Goal: Task Accomplishment & Management: Manage account settings

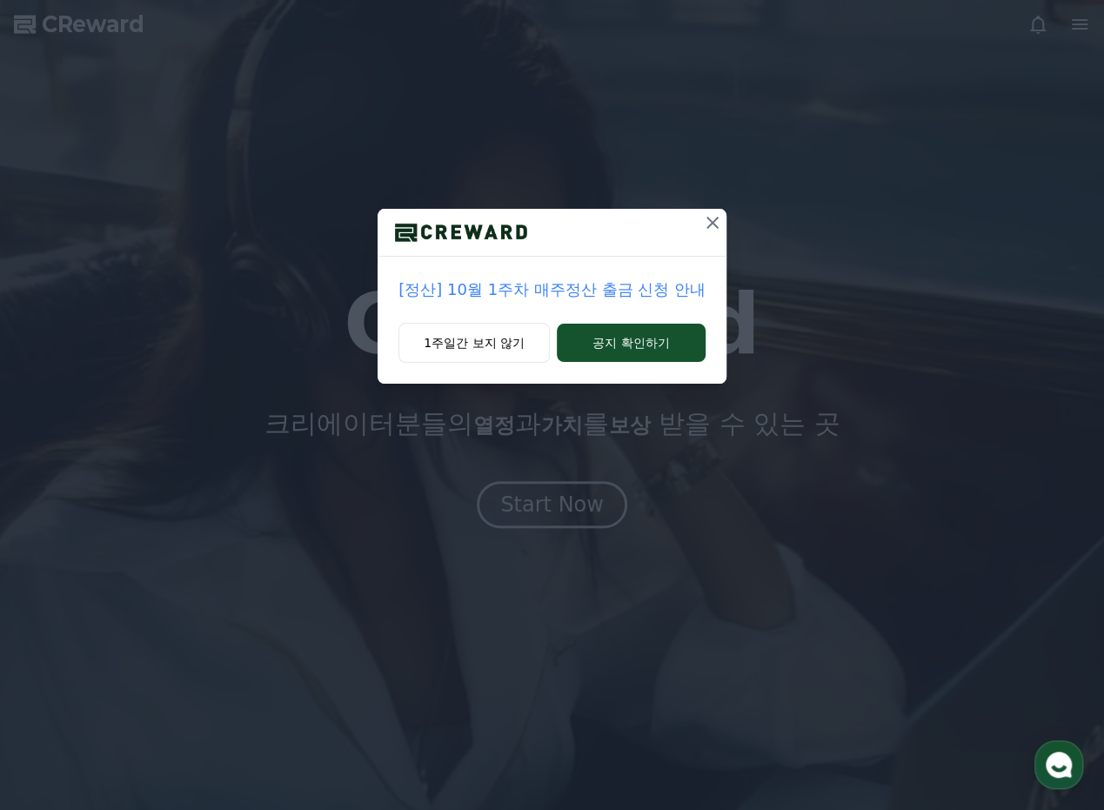
click at [711, 232] on icon at bounding box center [712, 222] width 21 height 21
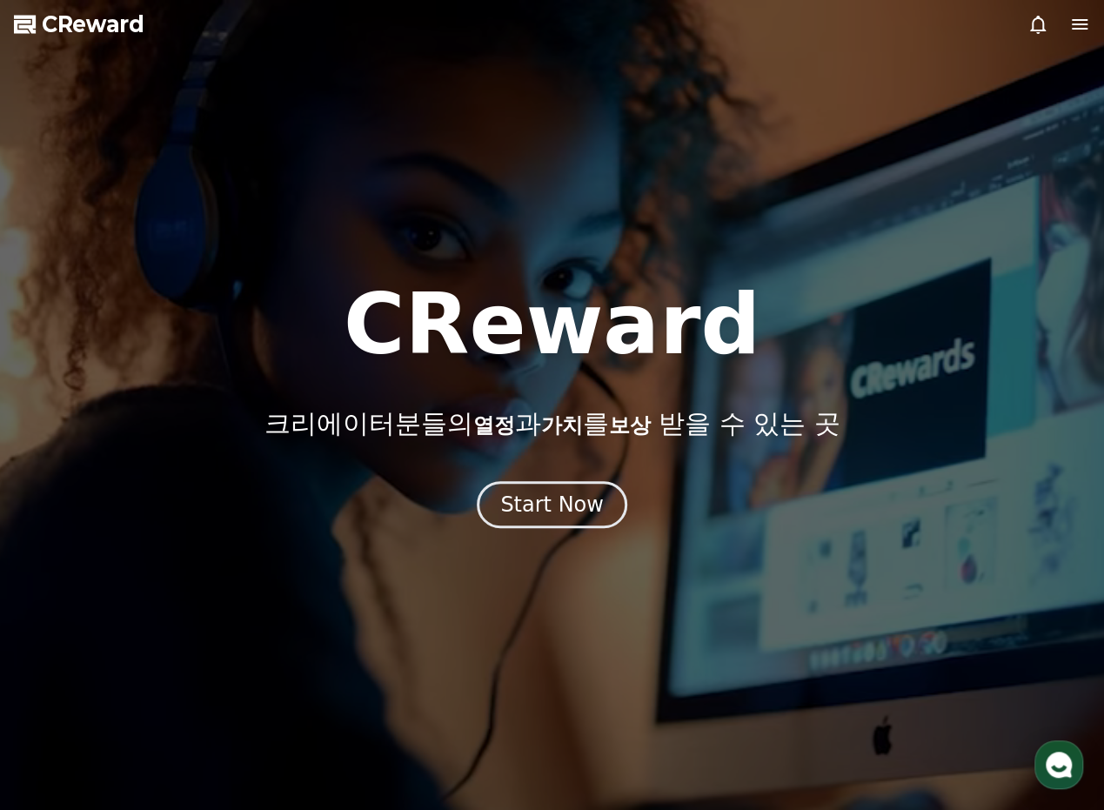
click at [1084, 27] on icon at bounding box center [1080, 24] width 21 height 21
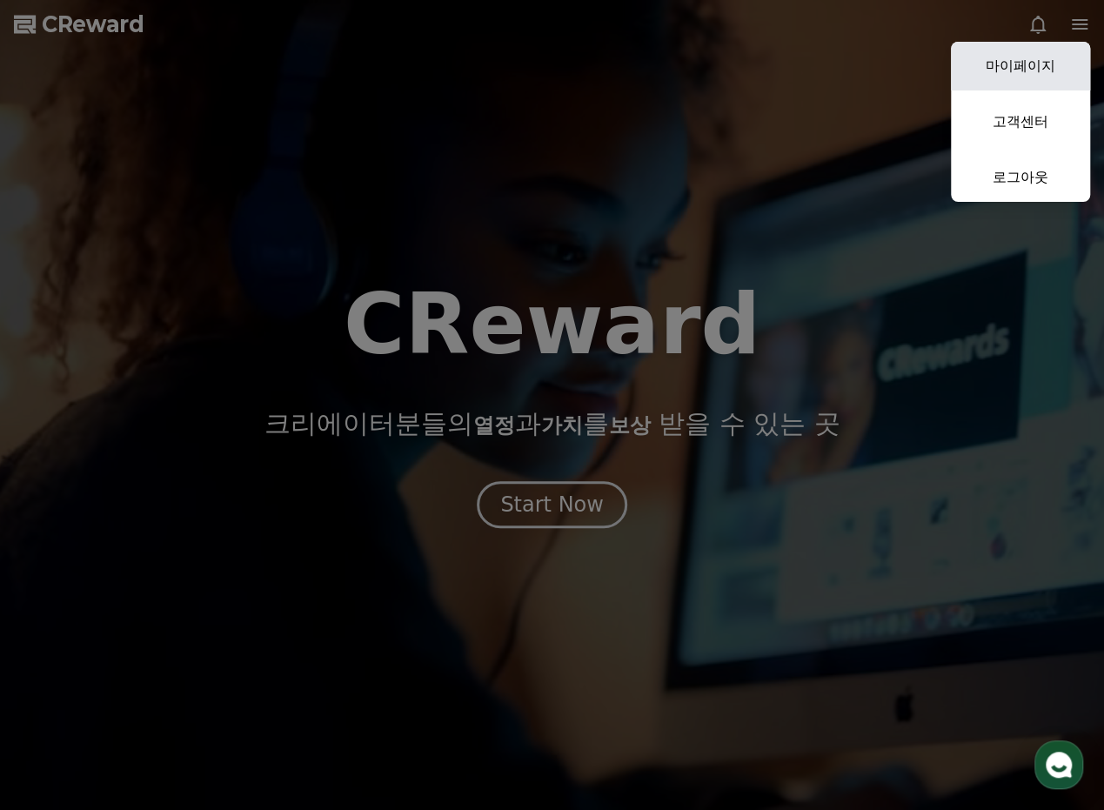
click at [1063, 70] on link "마이페이지" at bounding box center [1020, 66] width 139 height 49
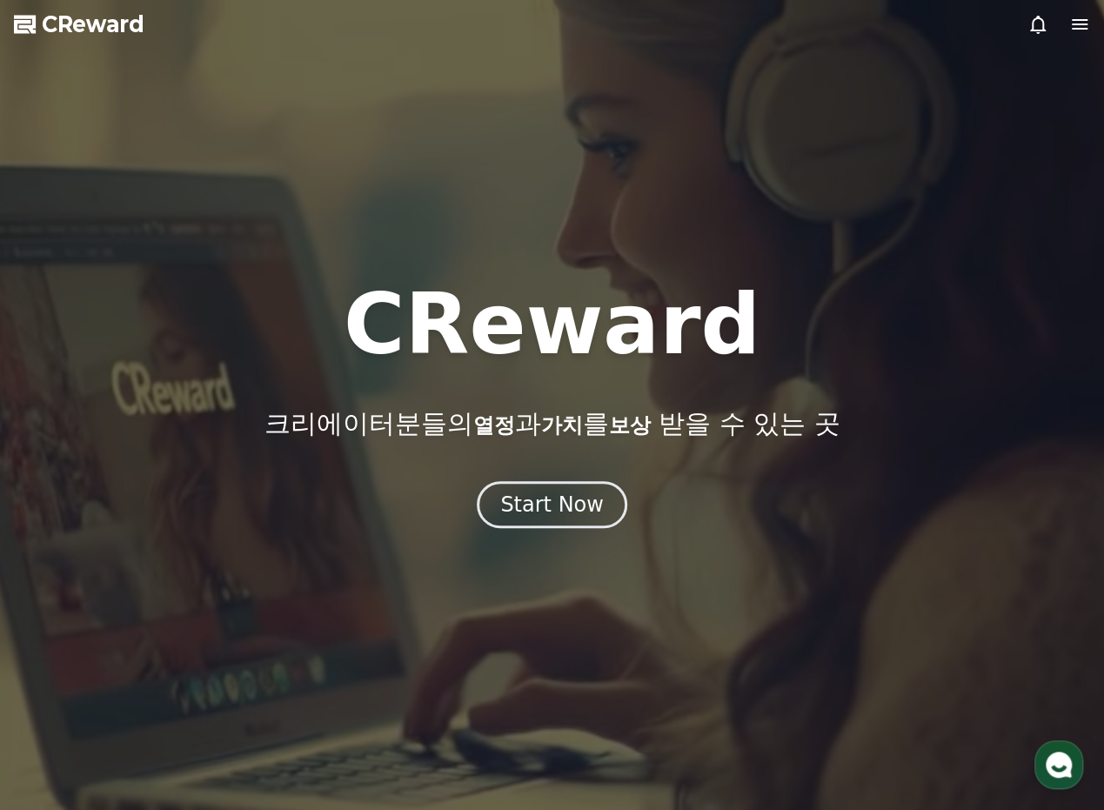
select select "**********"
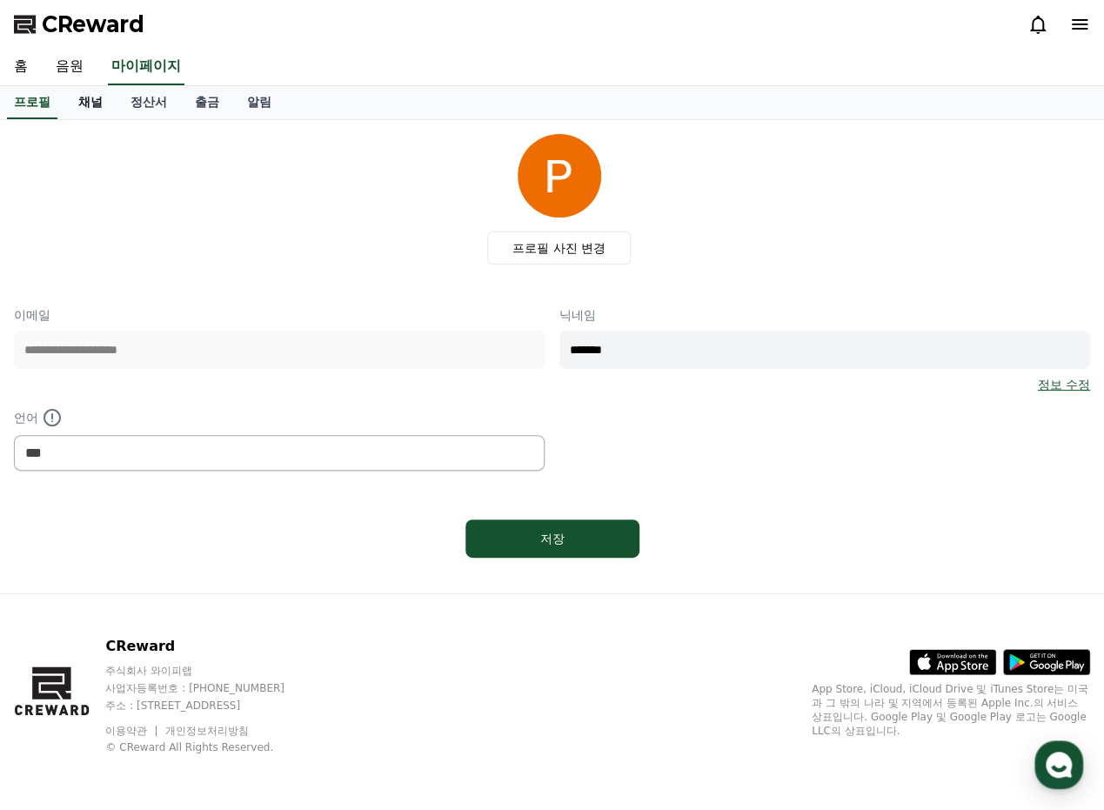
click at [92, 104] on link "채널" at bounding box center [90, 102] width 52 height 33
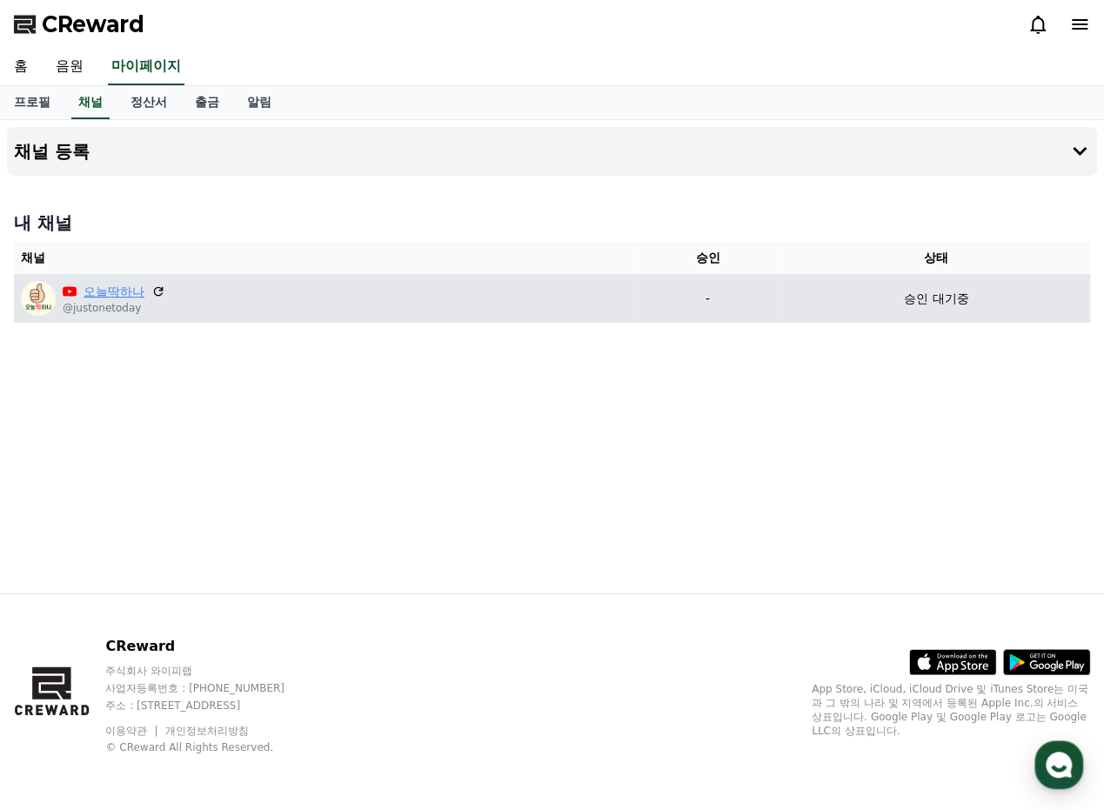
click at [118, 297] on link "오늘딱하나" at bounding box center [114, 292] width 61 height 18
click at [76, 313] on p "@justonetoday" at bounding box center [114, 308] width 103 height 14
click at [41, 304] on img at bounding box center [38, 298] width 35 height 35
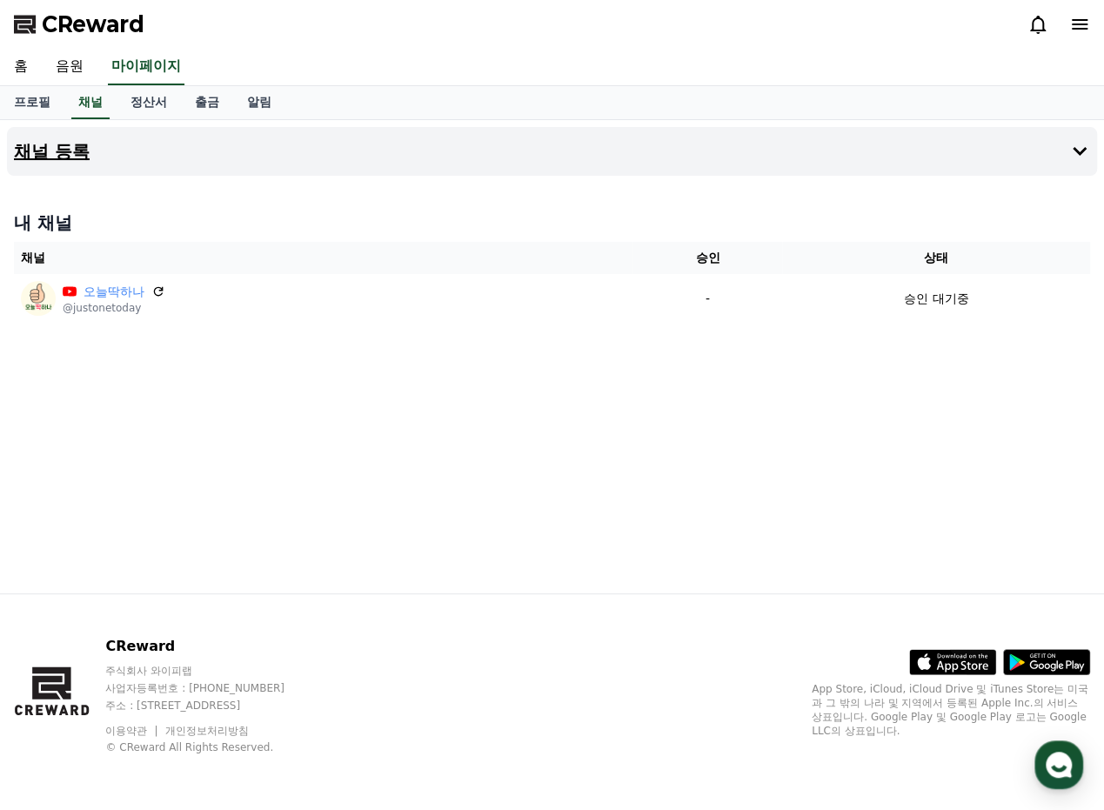
click at [1078, 151] on icon at bounding box center [1080, 151] width 14 height 9
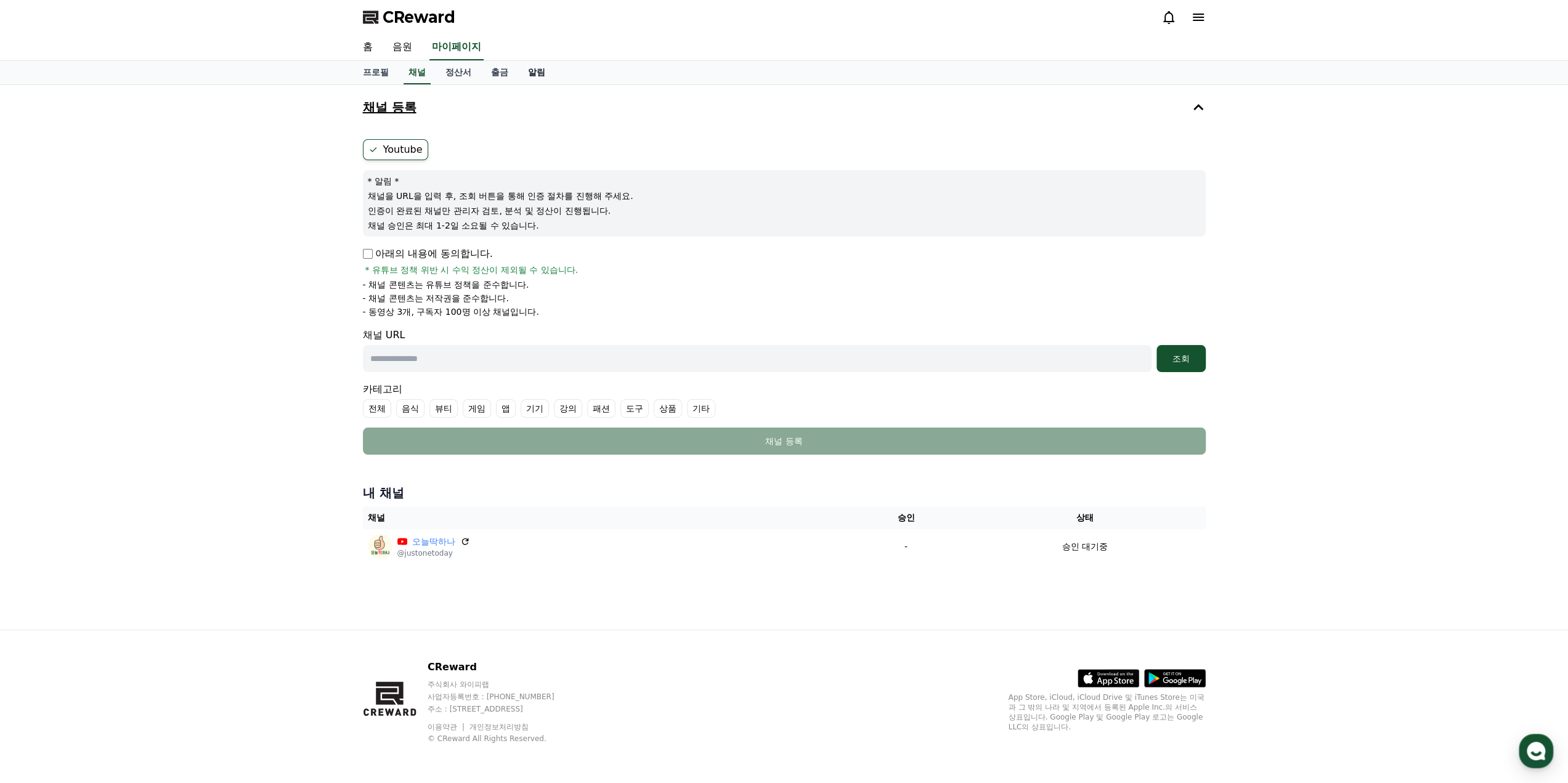
click at [544, 71] on link "알림" at bounding box center [537, 72] width 37 height 23
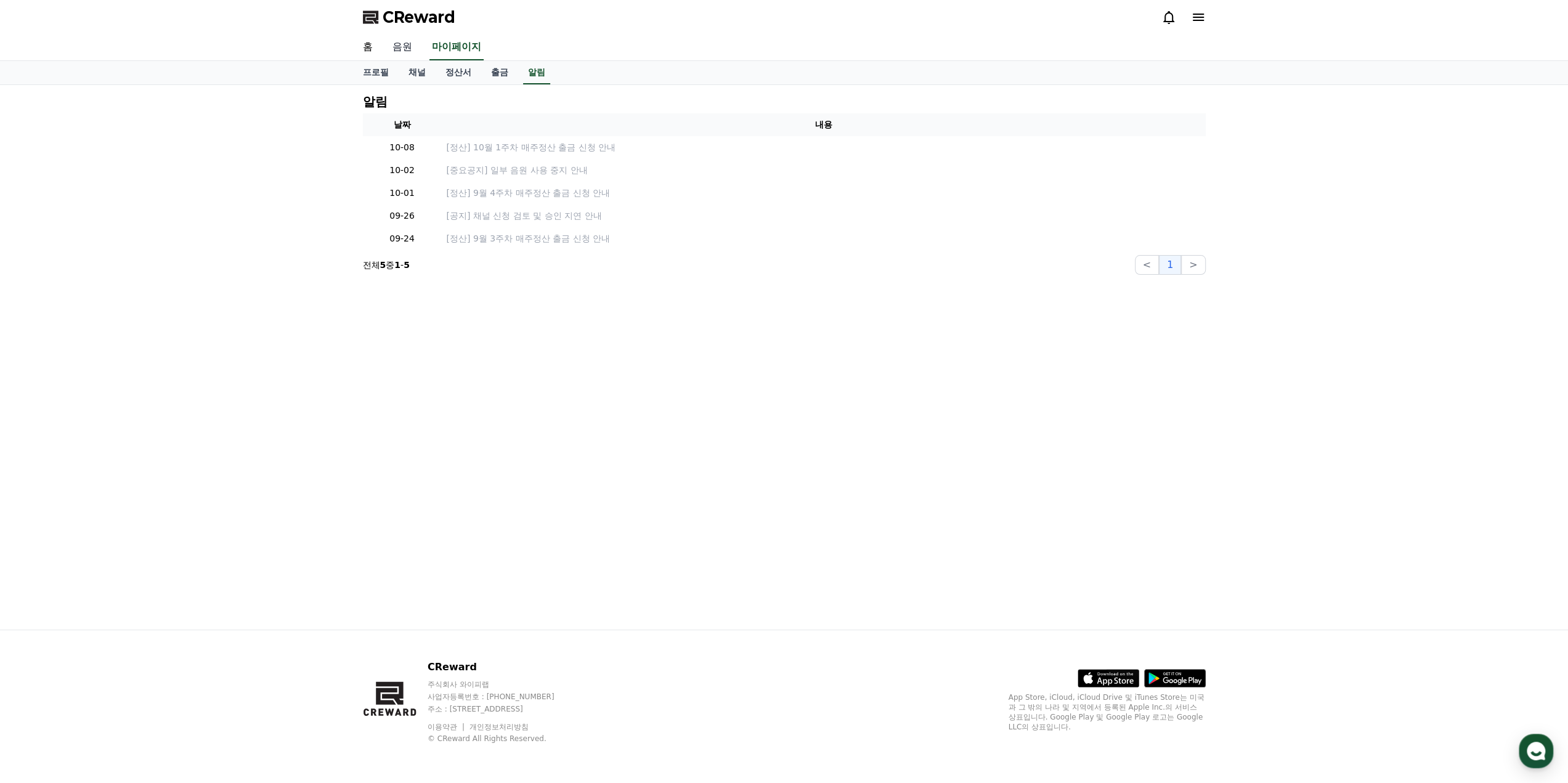
click at [403, 50] on link "음원" at bounding box center [402, 47] width 40 height 26
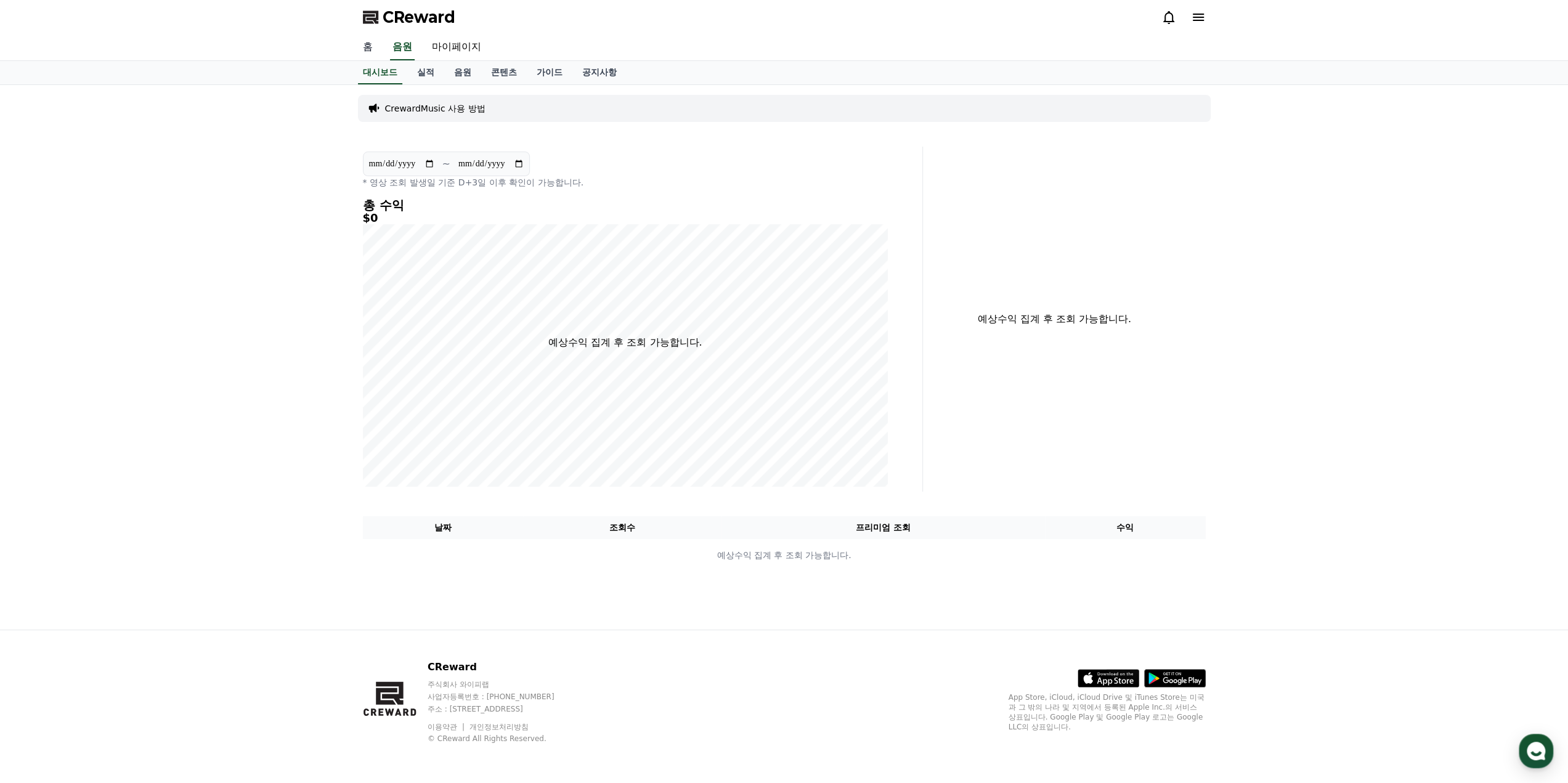
click at [372, 51] on link "홈" at bounding box center [368, 47] width 30 height 26
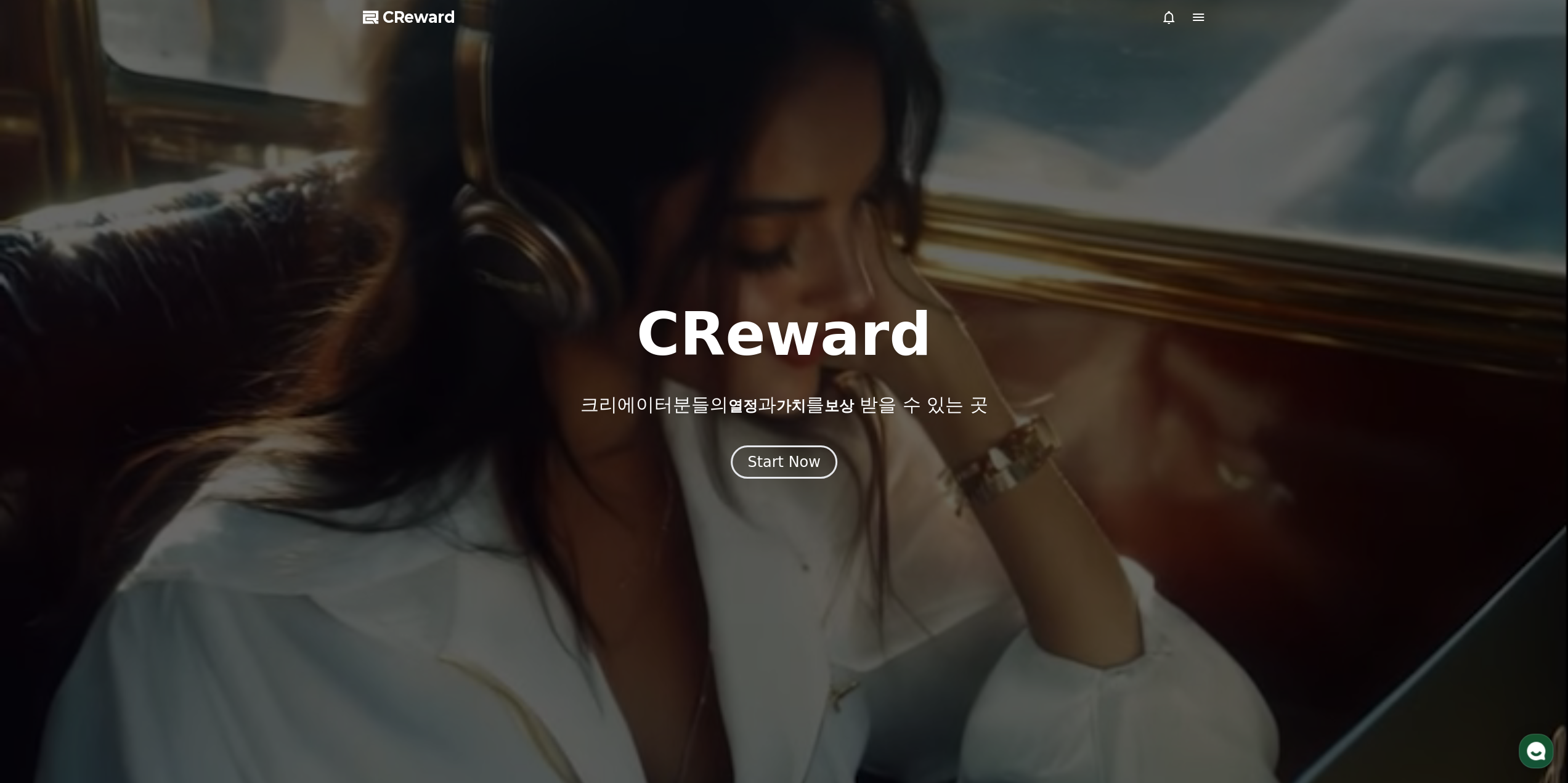
click at [782, 13] on icon at bounding box center [1198, 17] width 11 height 7
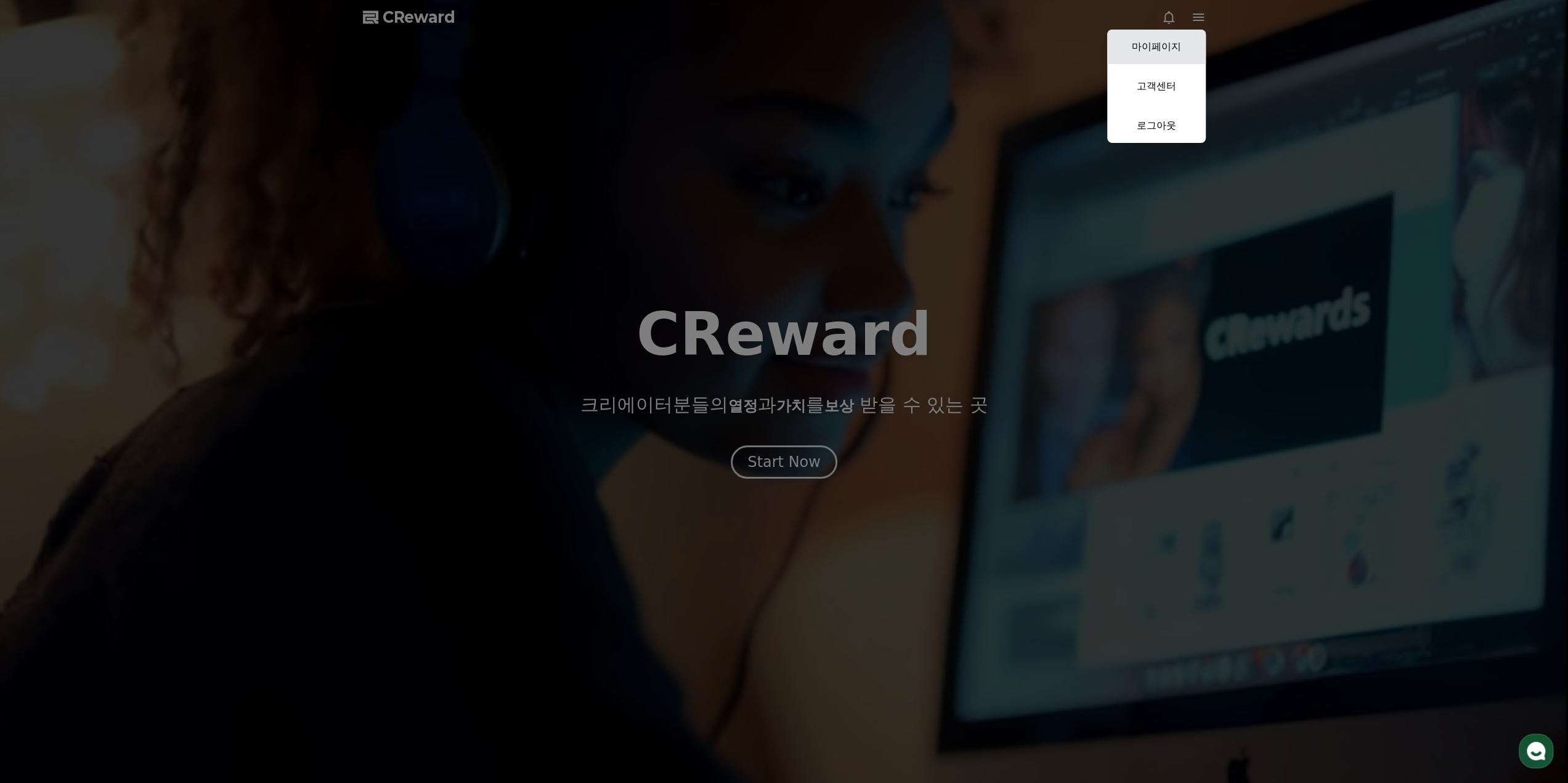
click at [782, 47] on link "마이페이지" at bounding box center [1156, 47] width 98 height 35
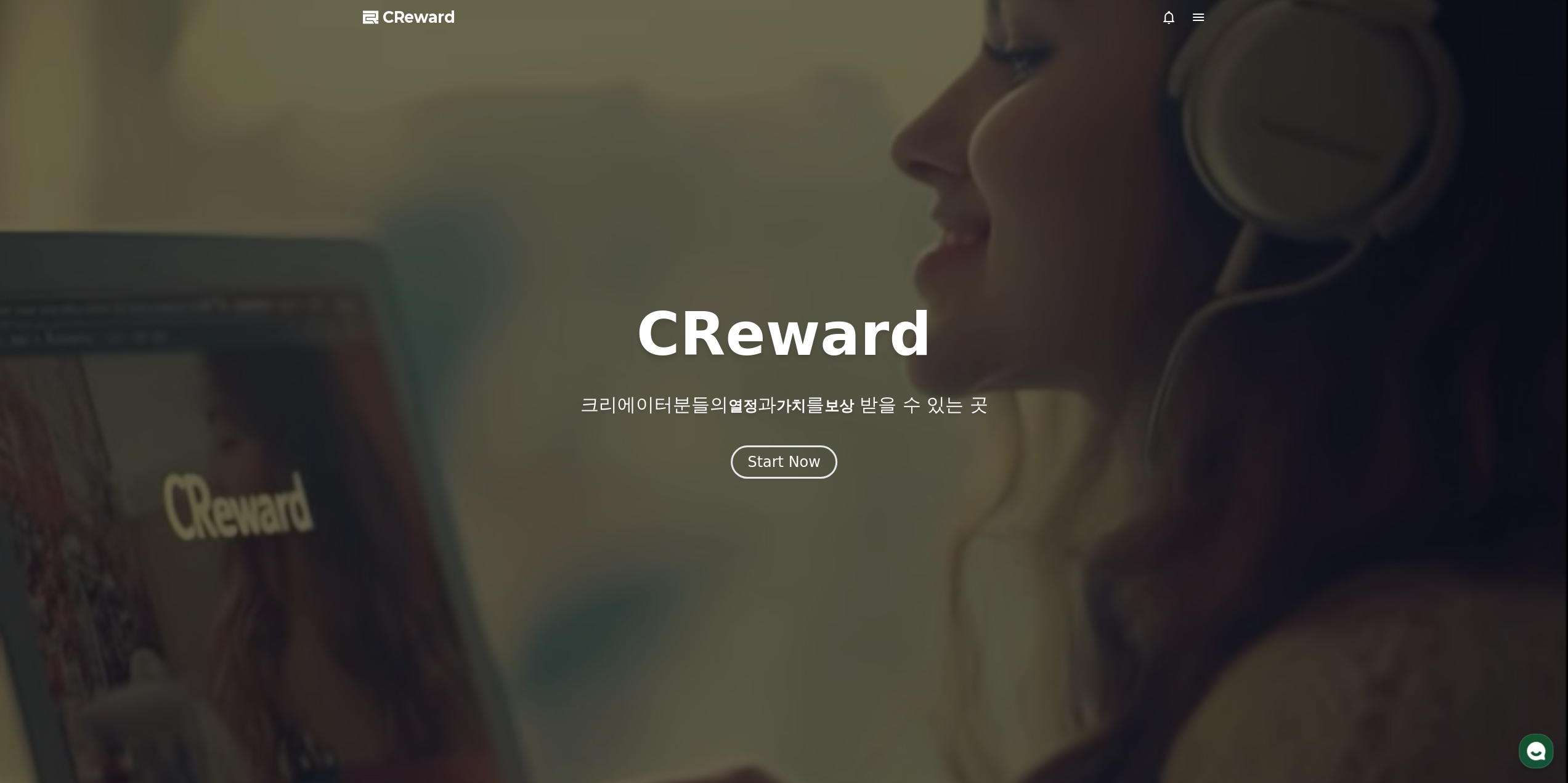
select select "**********"
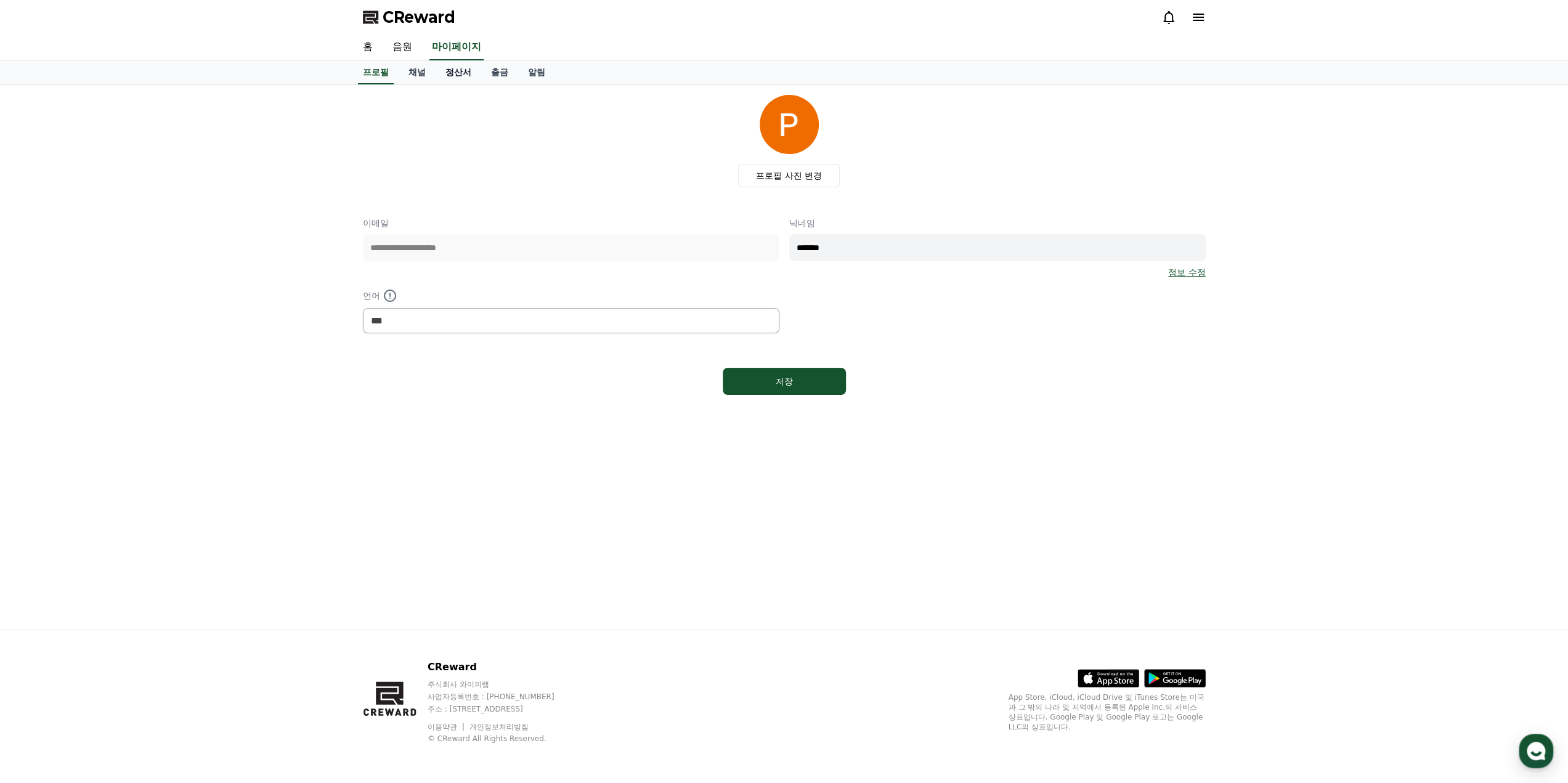
click at [467, 79] on link "정산서" at bounding box center [458, 72] width 45 height 23
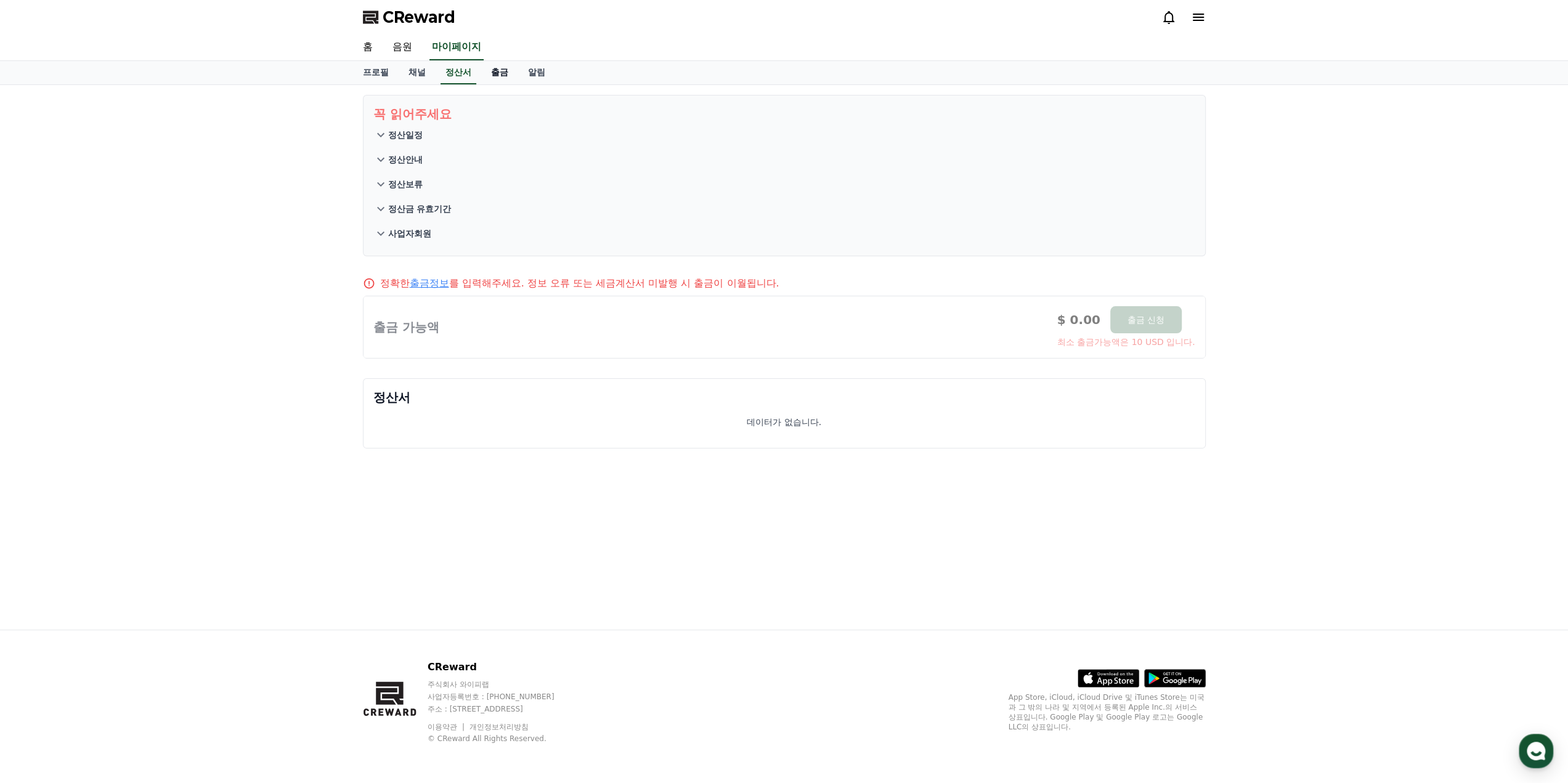
click at [496, 71] on link "출금" at bounding box center [500, 72] width 37 height 23
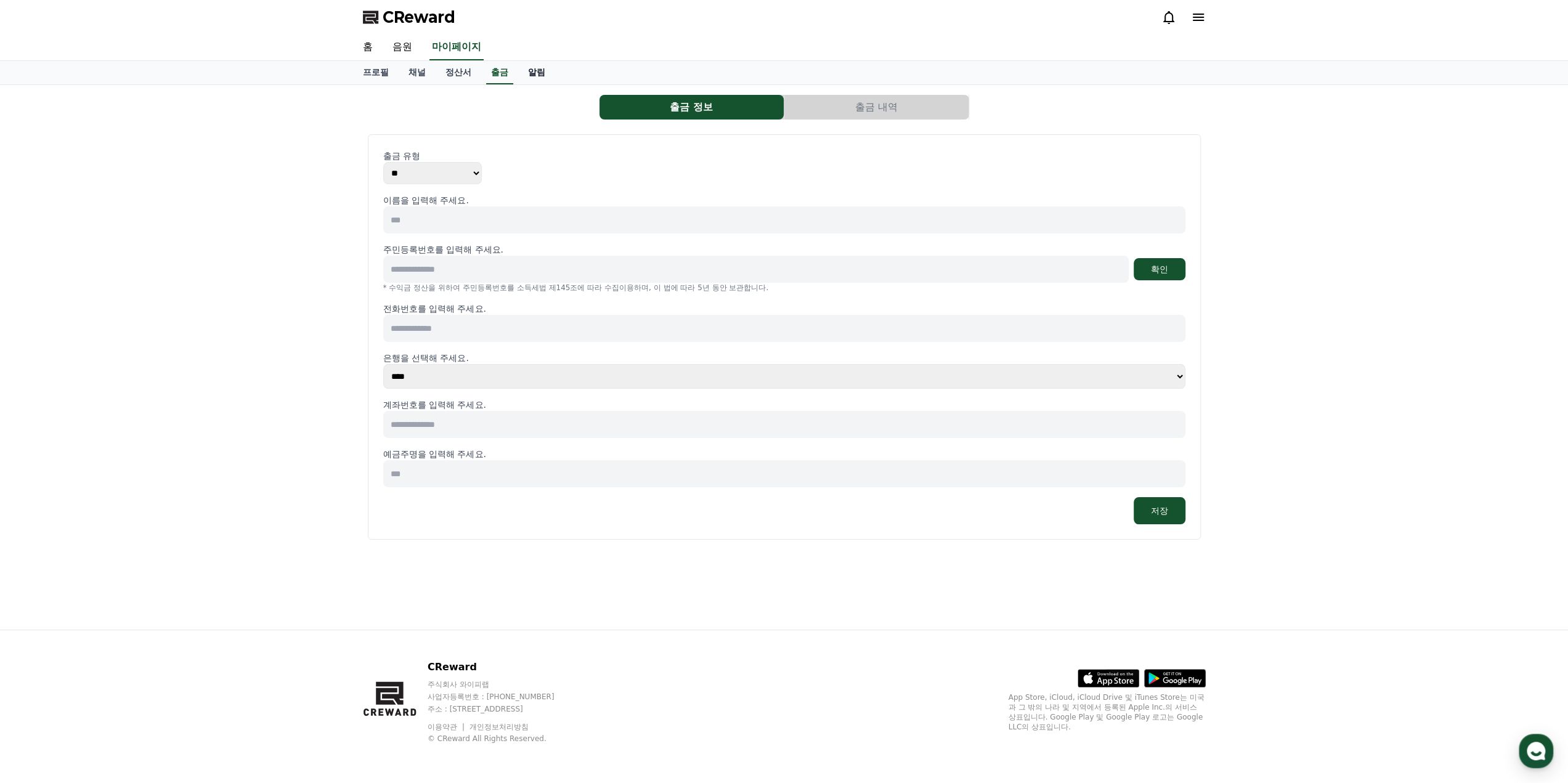
click at [546, 72] on link "알림" at bounding box center [537, 72] width 37 height 23
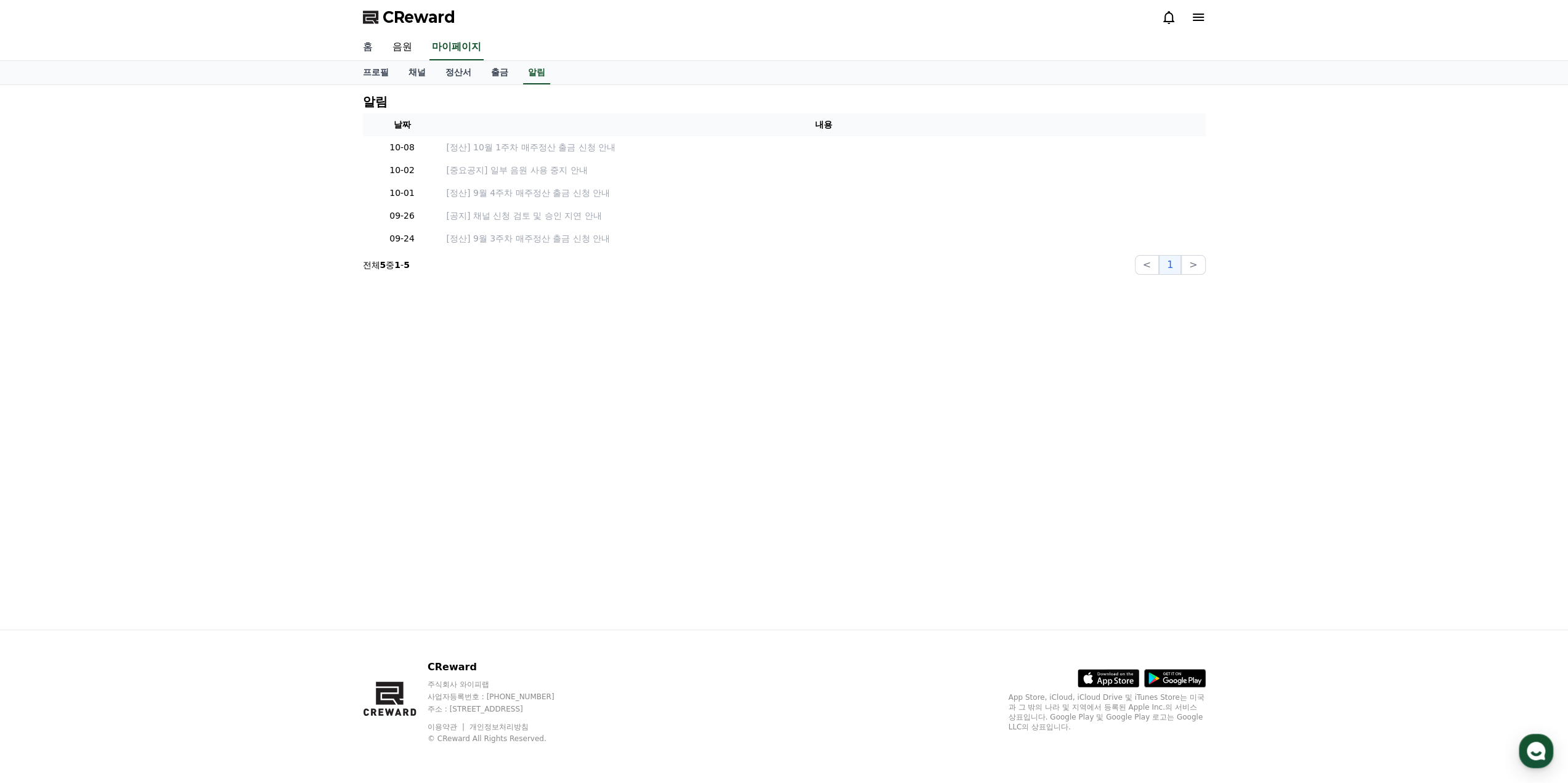
click at [362, 47] on link "홈" at bounding box center [368, 47] width 30 height 26
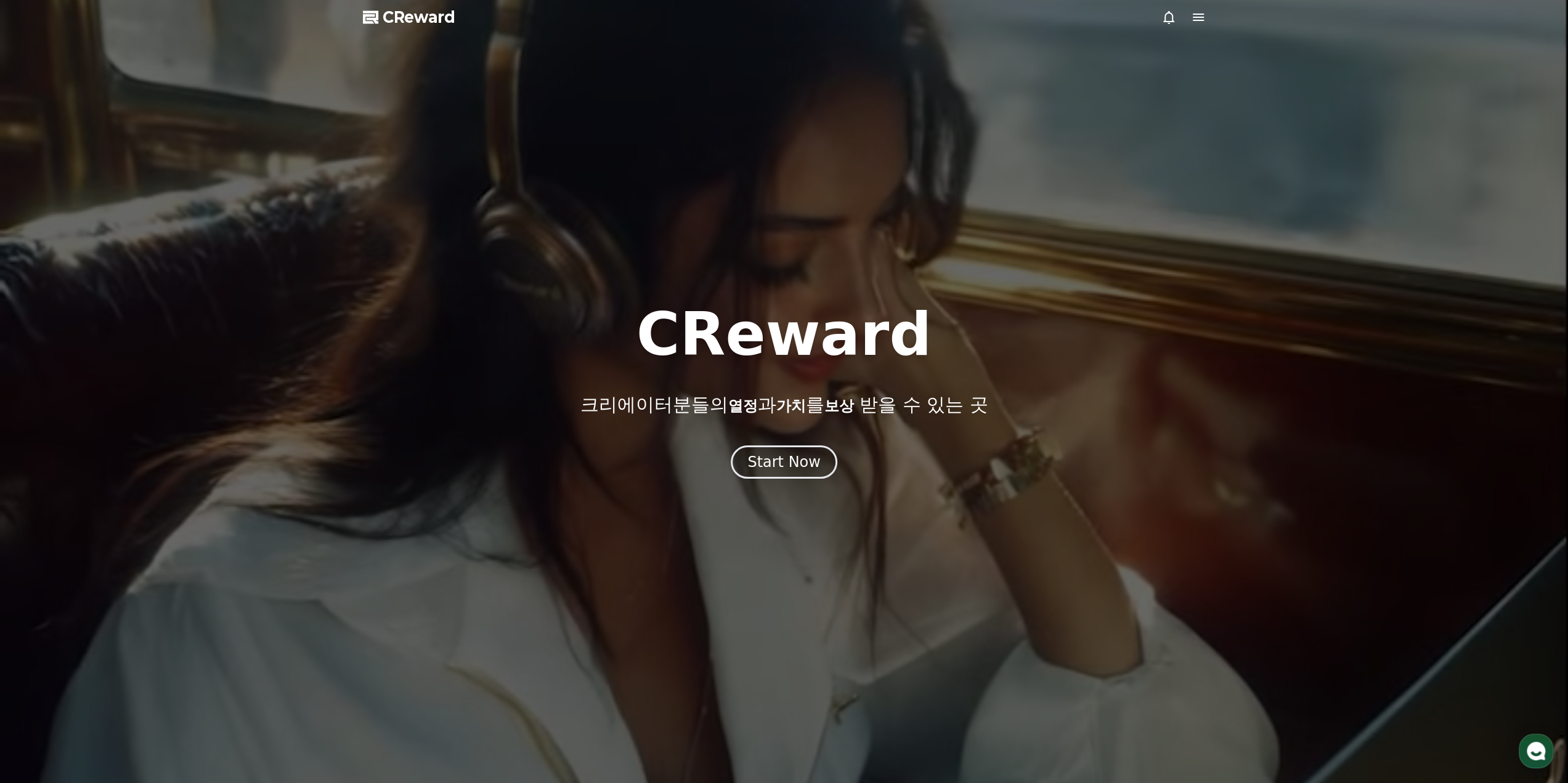
click at [782, 18] on icon at bounding box center [1198, 17] width 15 height 15
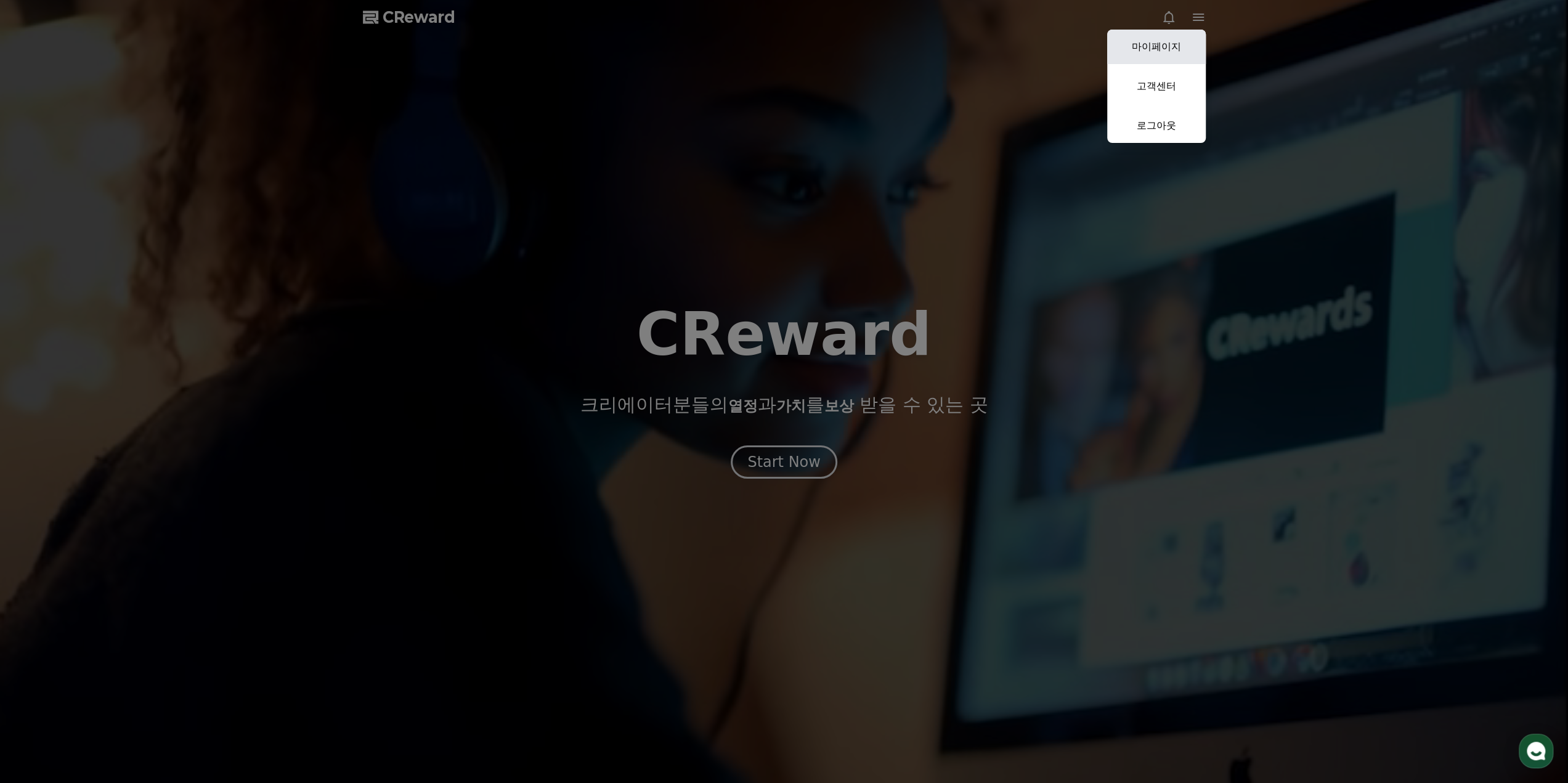
click at [782, 42] on link "마이페이지" at bounding box center [1156, 47] width 98 height 35
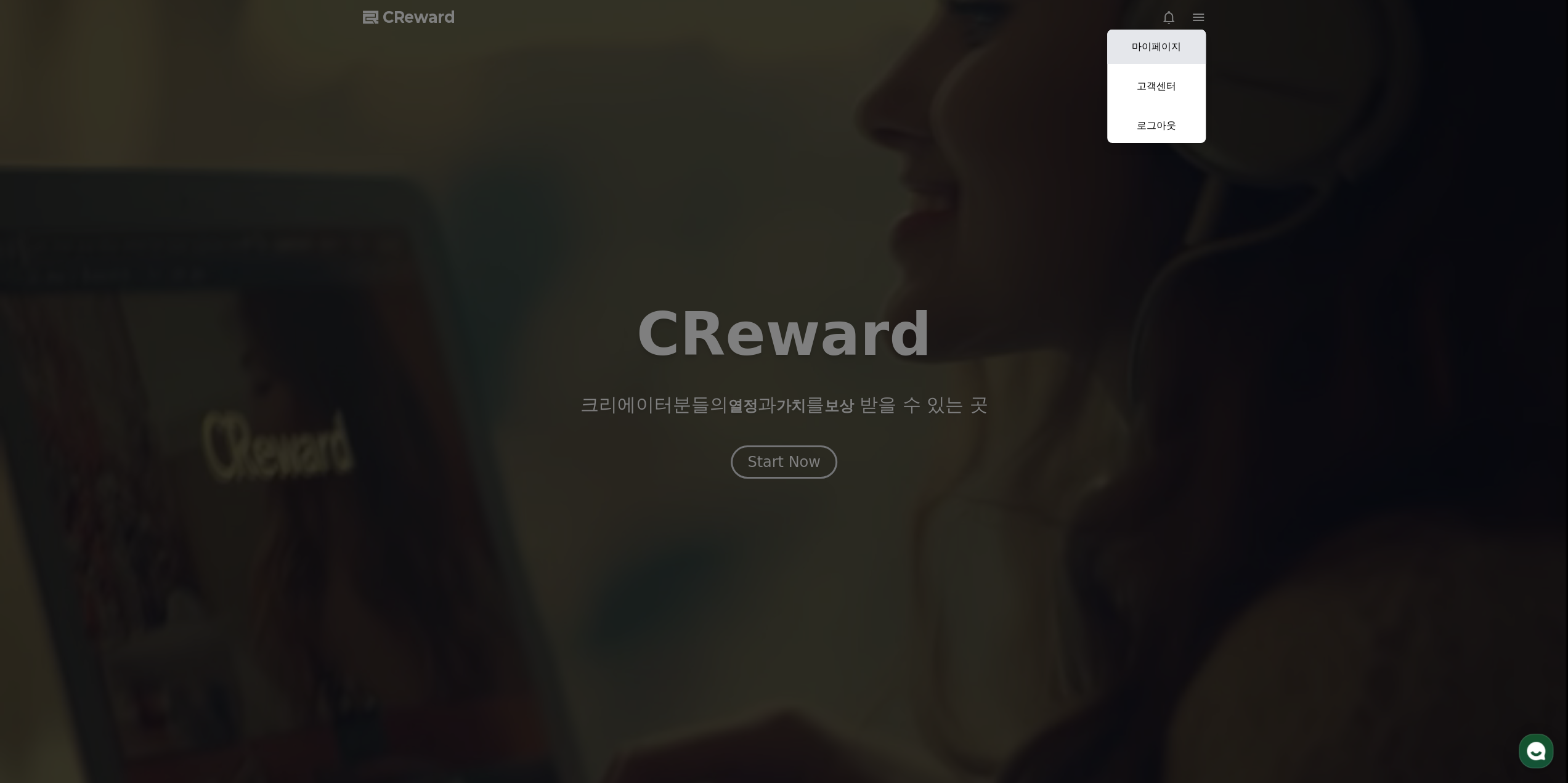
select select "**********"
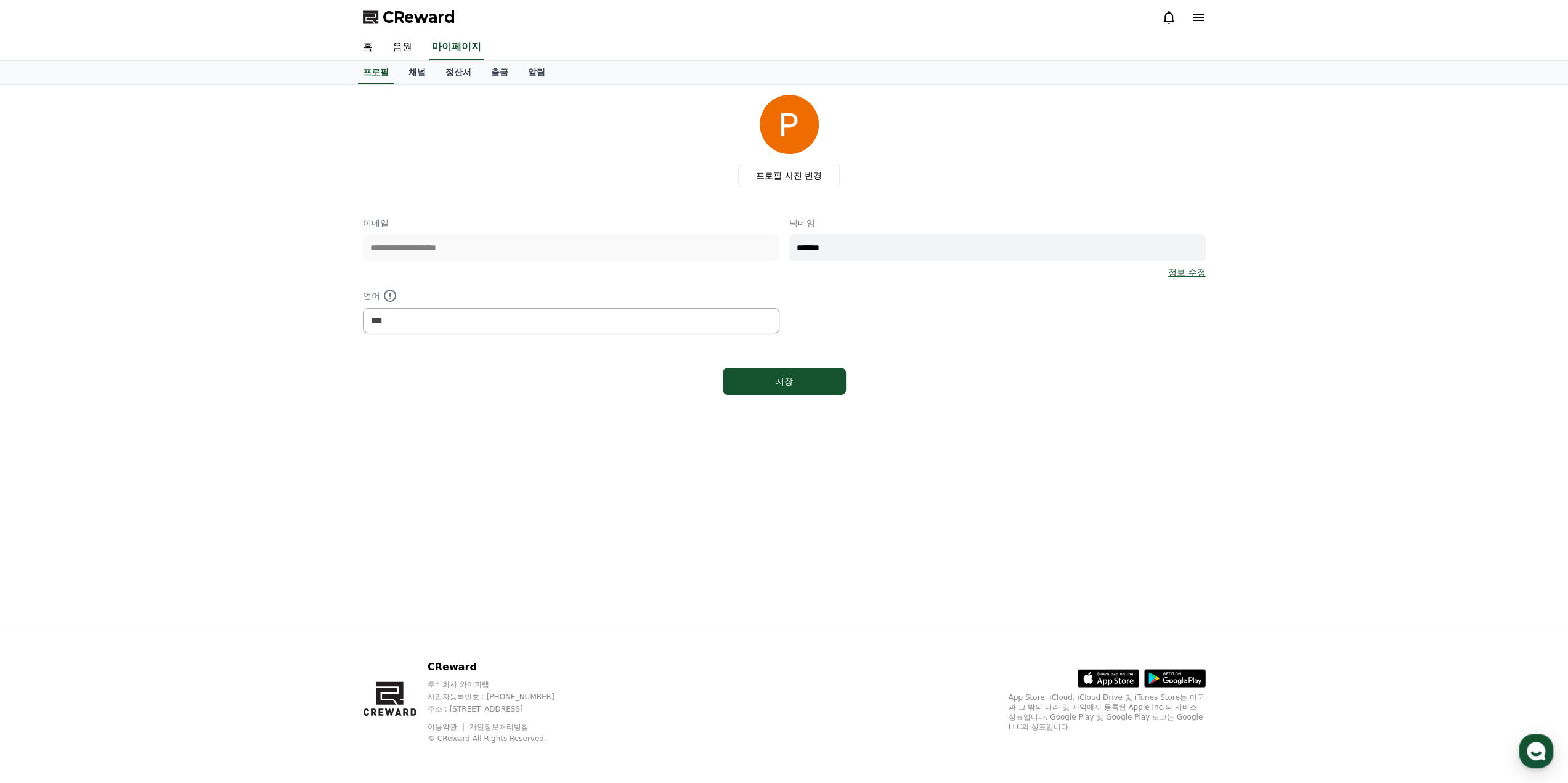
click at [782, 19] on icon at bounding box center [1198, 17] width 15 height 15
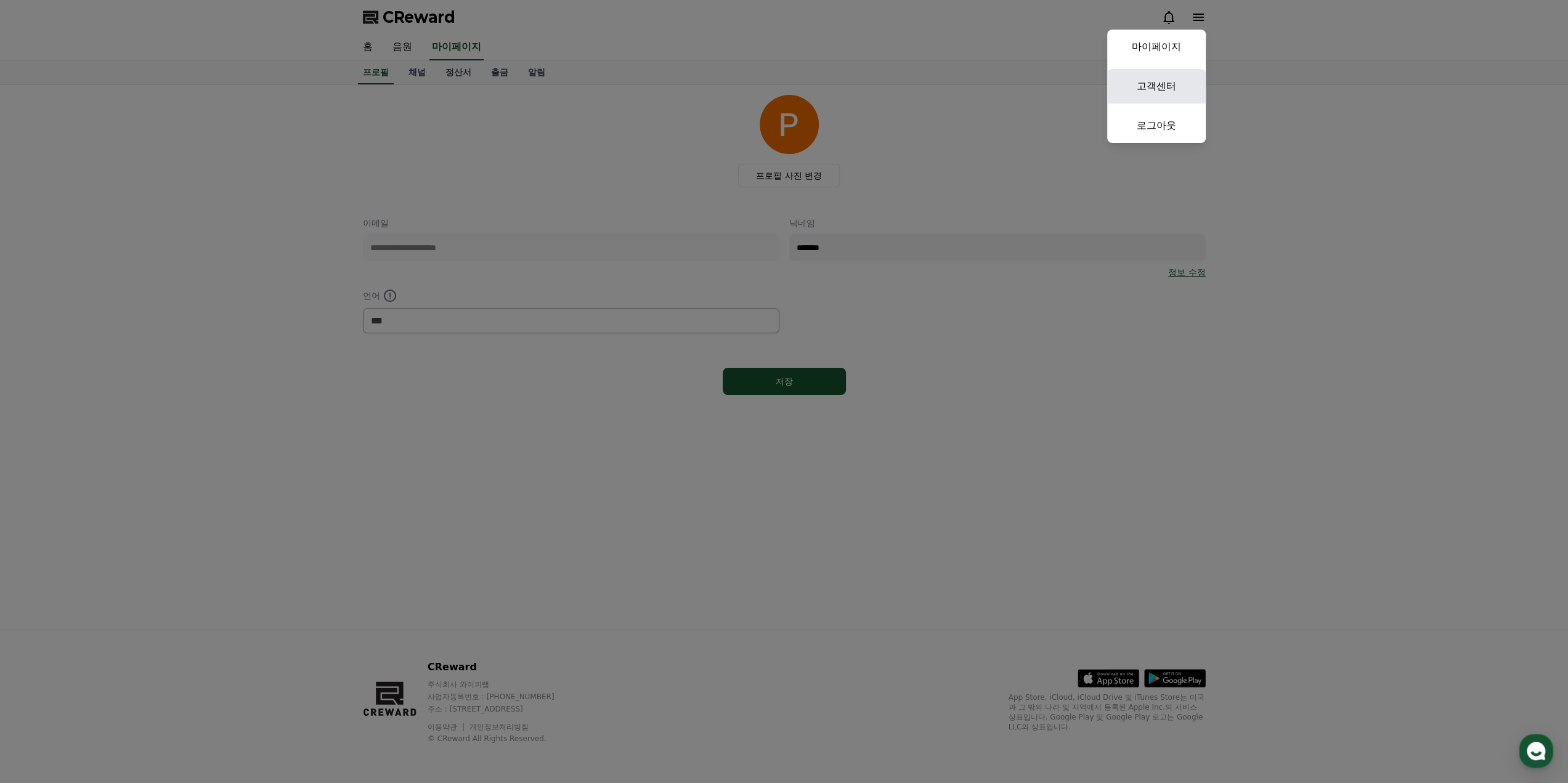
click at [782, 81] on link "고객센터" at bounding box center [1156, 86] width 98 height 35
